Goal: Task Accomplishment & Management: Use online tool/utility

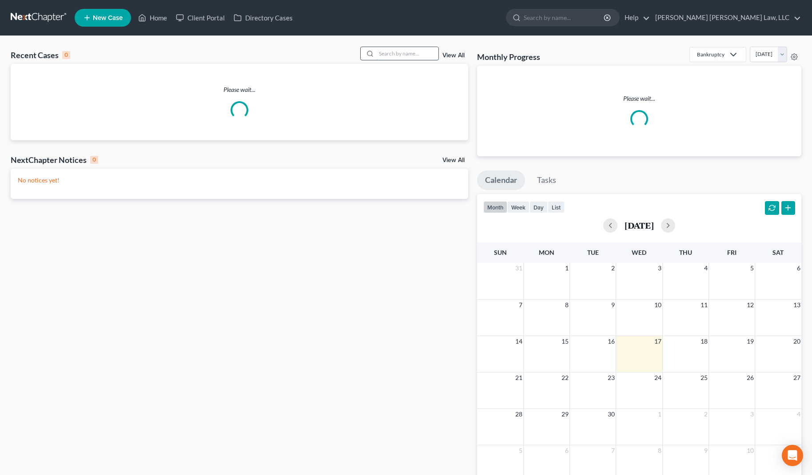
click at [385, 57] on input "search" at bounding box center [407, 53] width 62 height 13
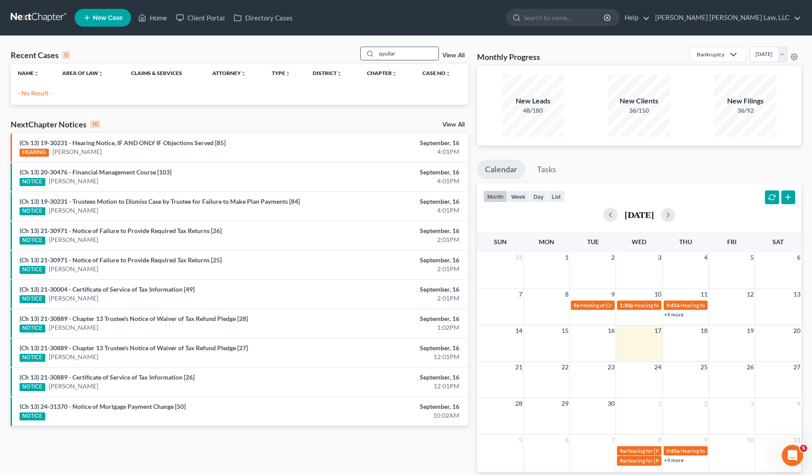
drag, startPoint x: 405, startPoint y: 56, endPoint x: 369, endPoint y: 48, distance: 36.9
click at [369, 48] on div "qyullar" at bounding box center [399, 54] width 79 height 14
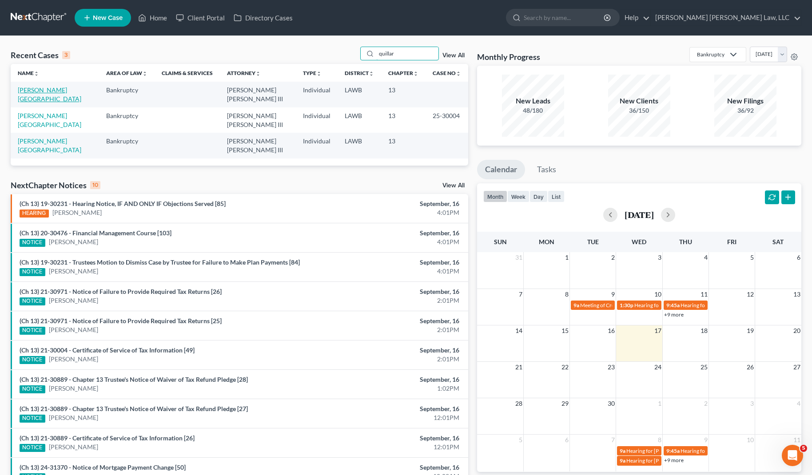
type input "quillar"
click at [55, 89] on link "[PERSON_NAME][GEOGRAPHIC_DATA]" at bounding box center [49, 94] width 63 height 16
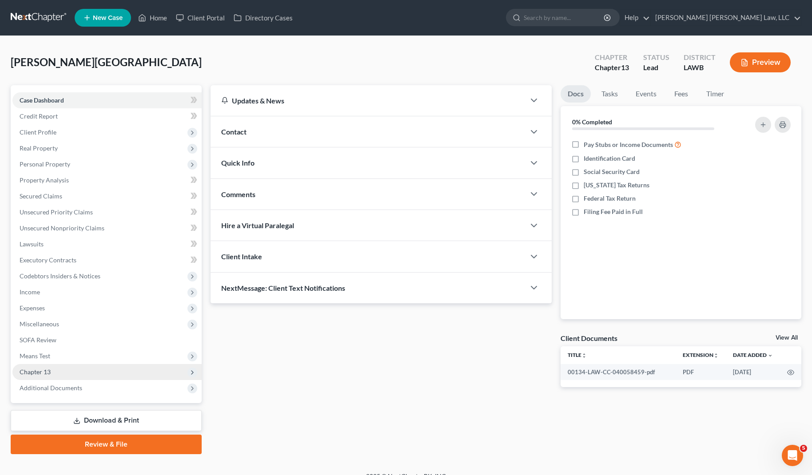
click at [45, 368] on span "Chapter 13" at bounding box center [35, 372] width 31 height 8
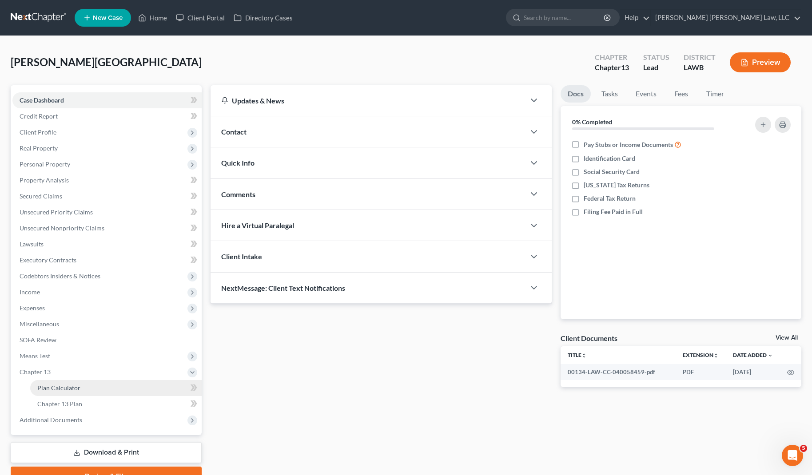
click at [57, 389] on span "Plan Calculator" at bounding box center [58, 388] width 43 height 8
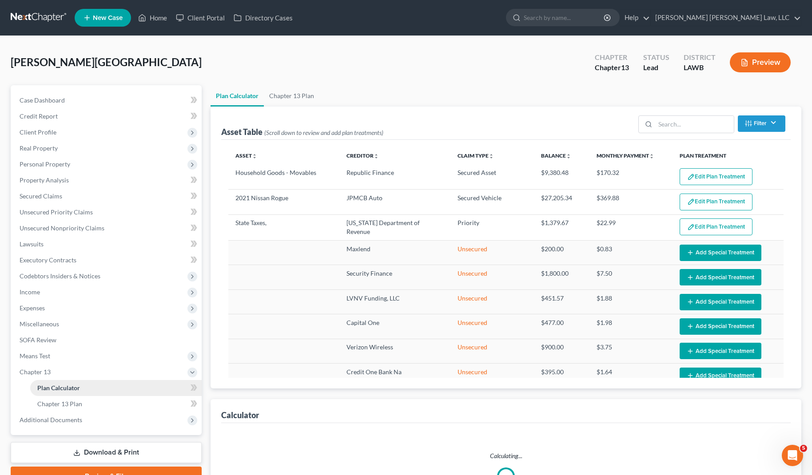
select select "59"
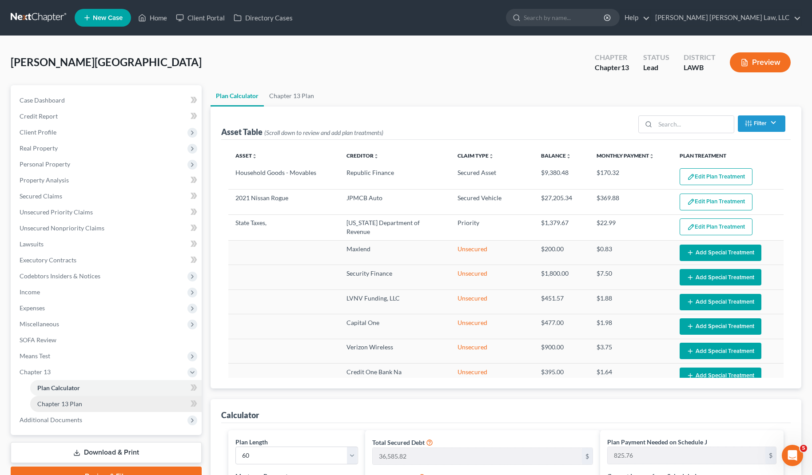
click at [61, 401] on span "Chapter 13 Plan" at bounding box center [59, 404] width 45 height 8
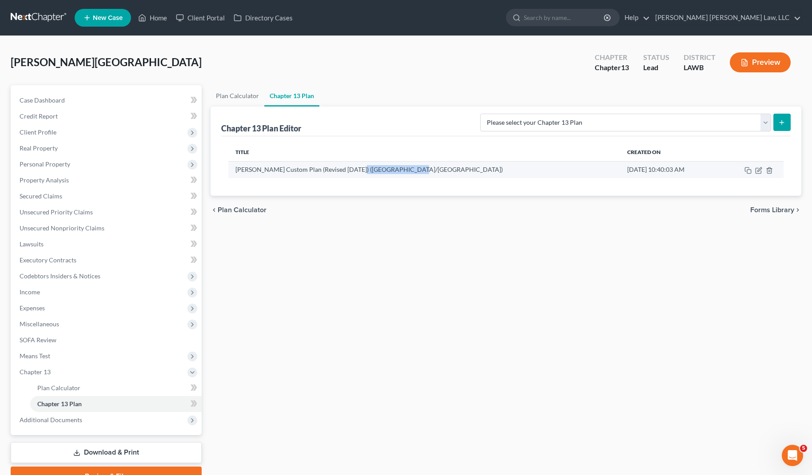
drag, startPoint x: 353, startPoint y: 170, endPoint x: 412, endPoint y: 167, distance: 59.1
click at [412, 167] on td "[PERSON_NAME] Custom Plan (Revised [DATE]) ([GEOGRAPHIC_DATA]/[GEOGRAPHIC_DATA])" at bounding box center [424, 169] width 392 height 17
drag, startPoint x: 561, startPoint y: 170, endPoint x: 644, endPoint y: 172, distance: 82.6
click at [644, 172] on td "[DATE] 10:40:03 AM" at bounding box center [669, 169] width 99 height 17
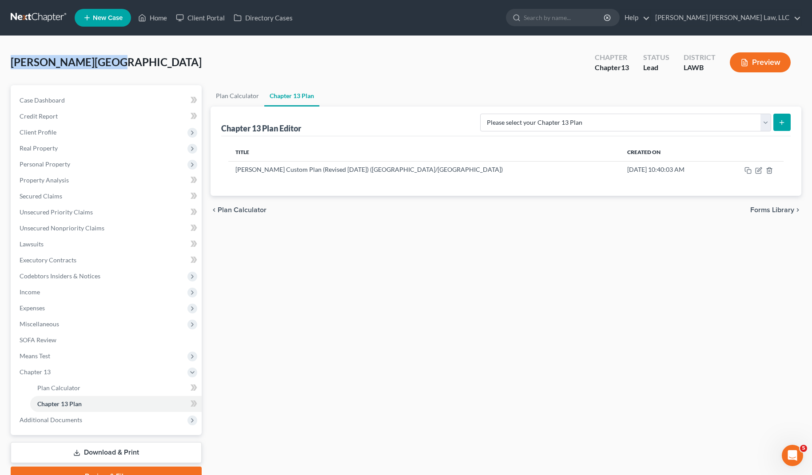
drag, startPoint x: 12, startPoint y: 64, endPoint x: 111, endPoint y: 63, distance: 98.6
click at [111, 63] on div "[PERSON_NAME] Upgraded Chapter Chapter 13 Status Lead District LAWB Preview" at bounding box center [406, 66] width 790 height 39
drag, startPoint x: 95, startPoint y: 61, endPoint x: 6, endPoint y: 55, distance: 89.0
click at [6, 55] on div "[PERSON_NAME] Upgraded Chapter Chapter 13 Status Lead District LAWB Preview Pet…" at bounding box center [406, 270] width 812 height 468
